Goal: Task Accomplishment & Management: Complete application form

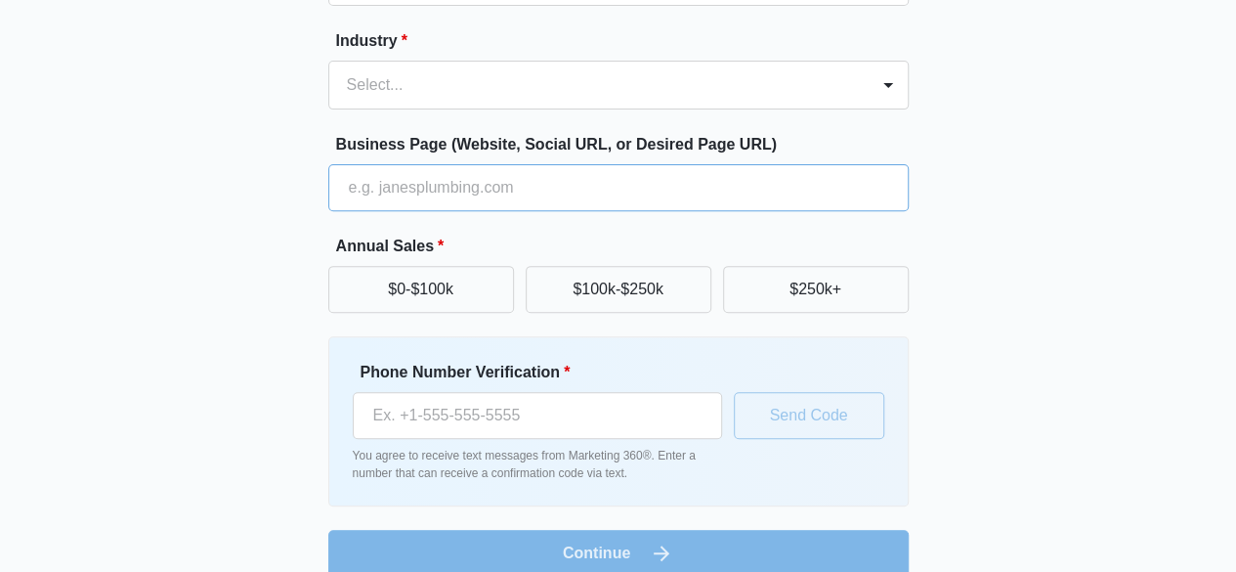
scroll to position [302, 0]
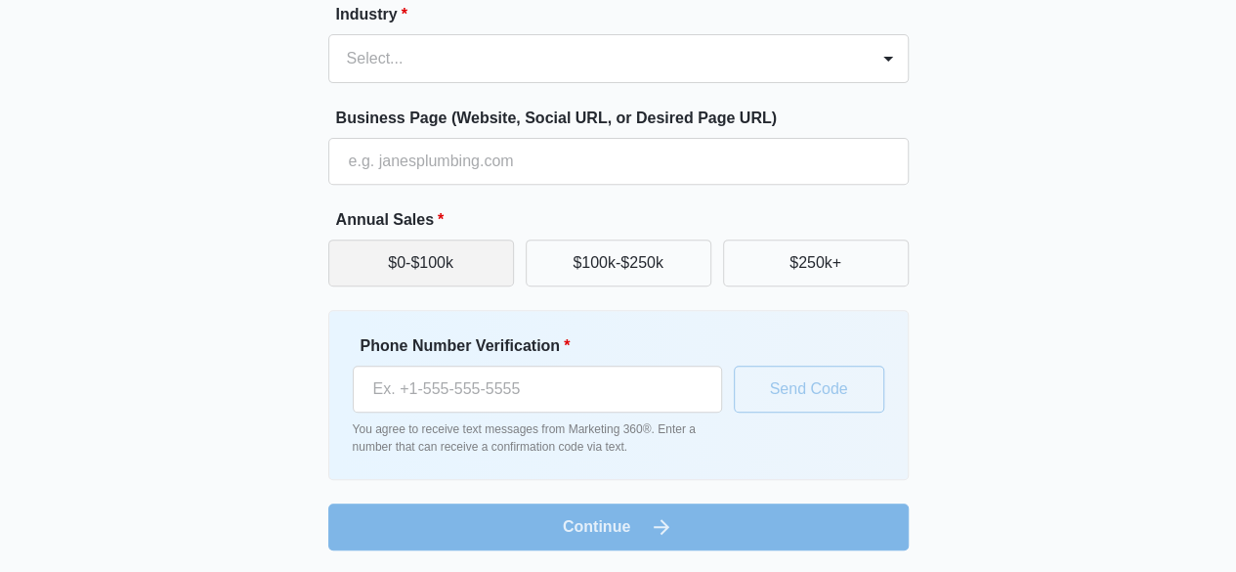
click at [432, 272] on button "$0-$100k" at bounding box center [421, 262] width 186 height 47
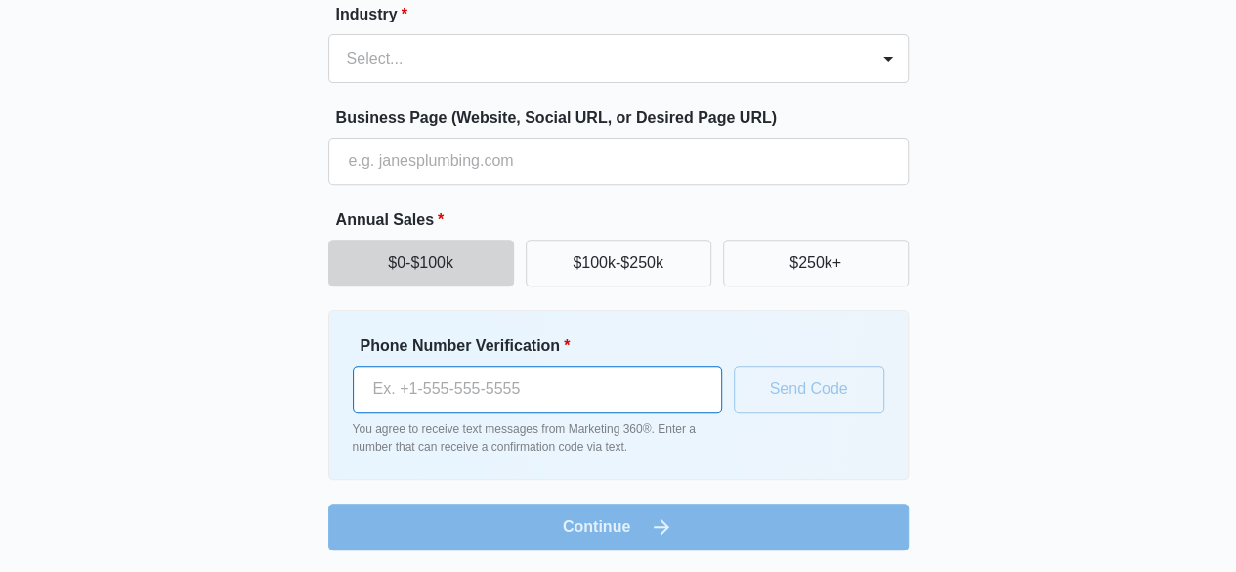
click at [524, 404] on input "Phone Number Verification *" at bounding box center [537, 389] width 369 height 47
type input "[PHONE_NUMBER]"
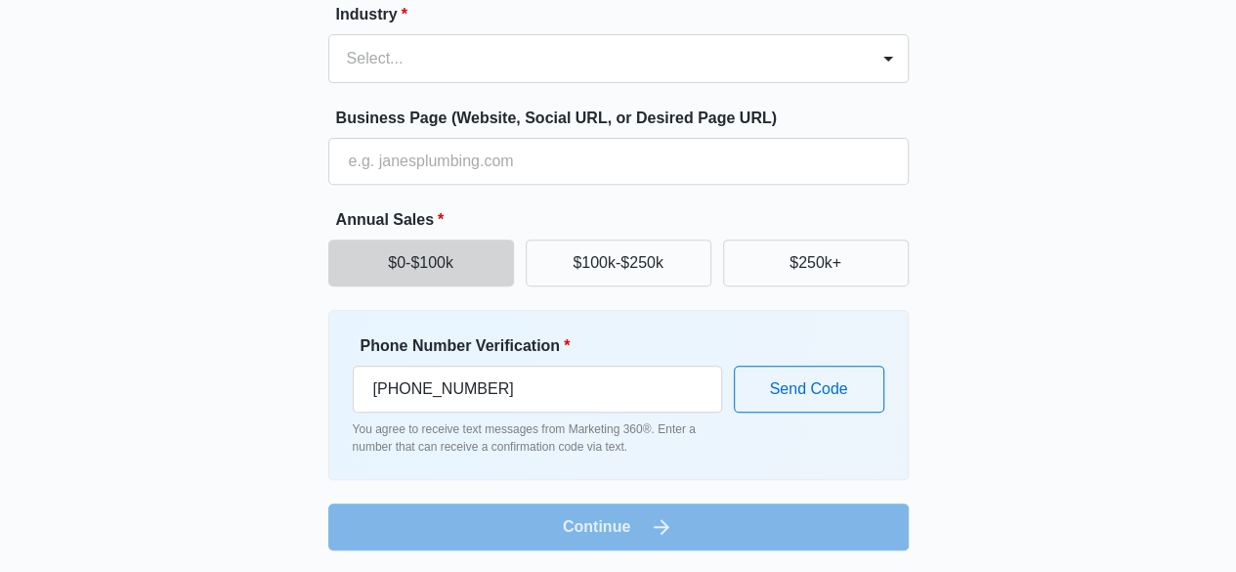
click at [639, 529] on form "Business Name * Industry * Select... Business Page (Website, Social URL, or Des…" at bounding box center [618, 225] width 581 height 649
click at [788, 406] on button "Send Code" at bounding box center [809, 389] width 151 height 47
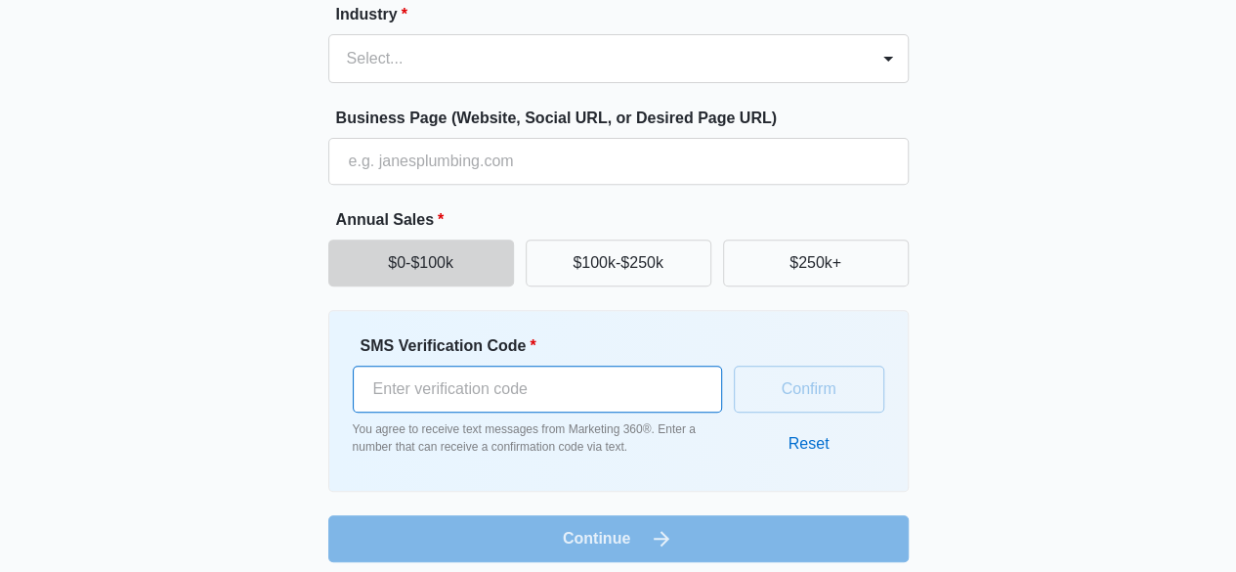
click at [584, 396] on input "SMS Verification Code *" at bounding box center [537, 389] width 369 height 47
type input "389101"
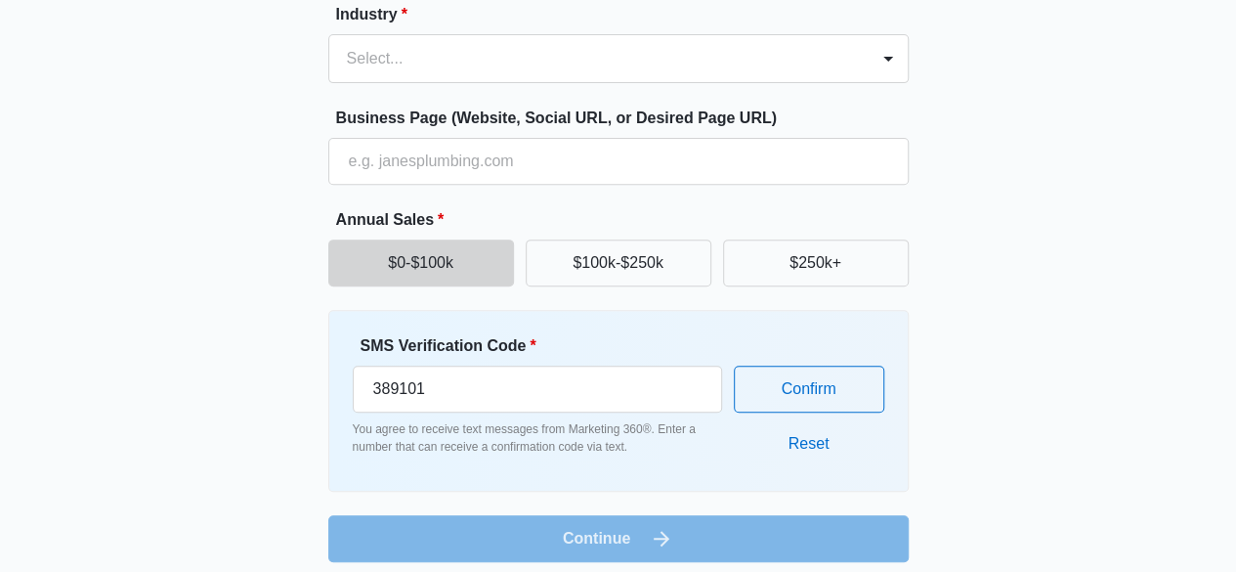
click at [710, 544] on form "Business Name * Industry * Select... Business Page (Website, Social URL, or Des…" at bounding box center [618, 231] width 581 height 661
click at [833, 369] on button "Confirm" at bounding box center [809, 389] width 151 height 47
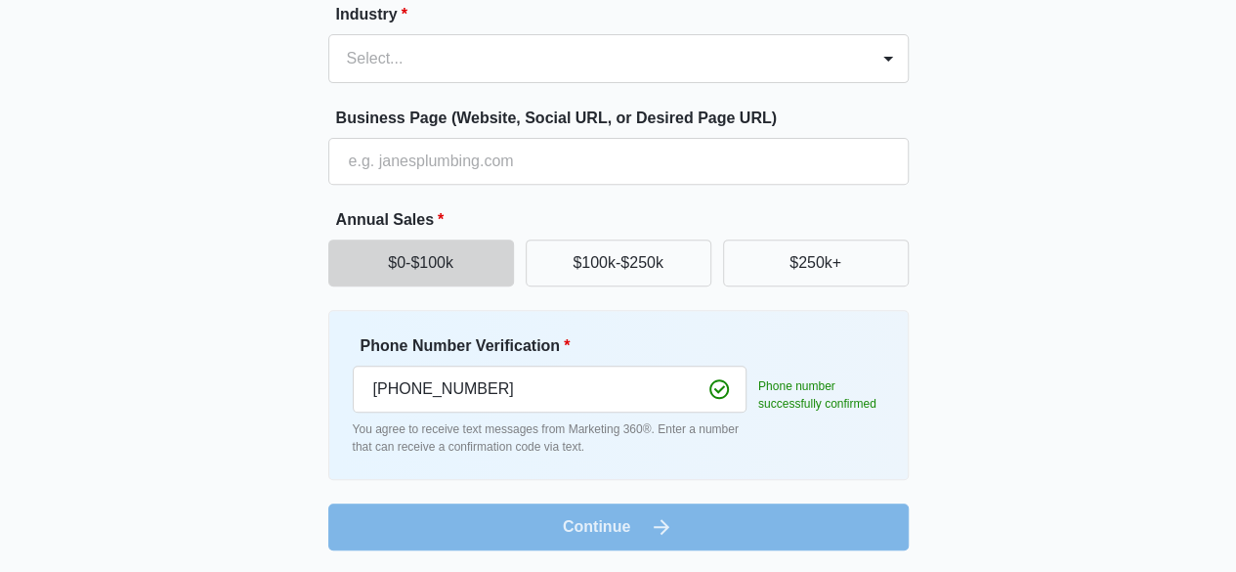
click at [768, 527] on form "Business Name * Industry * Select... Business Page (Website, Social URL, or Des…" at bounding box center [618, 225] width 581 height 649
click at [771, 517] on form "Business Name * Industry * Select... Business Page (Website, Social URL, or Des…" at bounding box center [618, 225] width 581 height 649
